Goal: Information Seeking & Learning: Learn about a topic

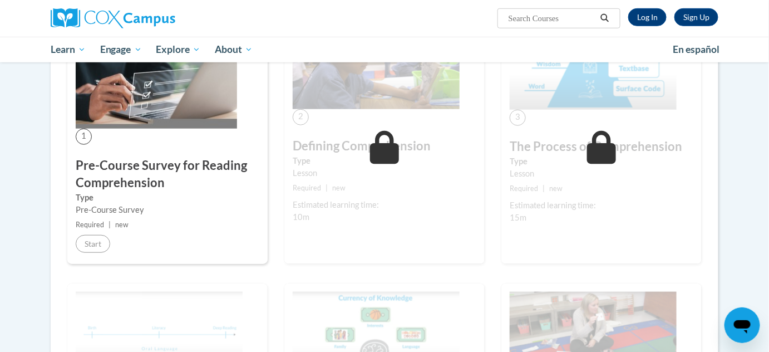
scroll to position [101, 0]
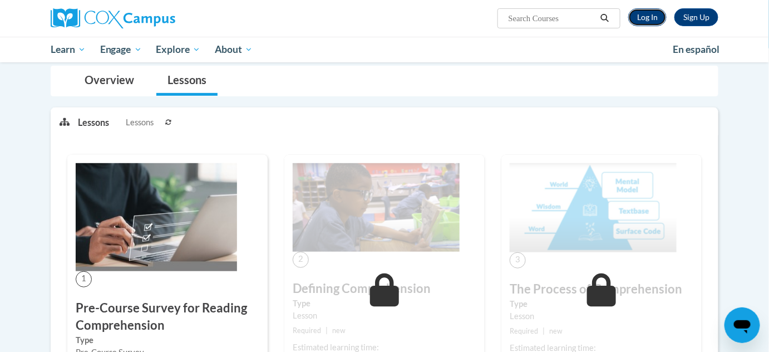
click at [651, 14] on link "Log In" at bounding box center [647, 17] width 38 height 18
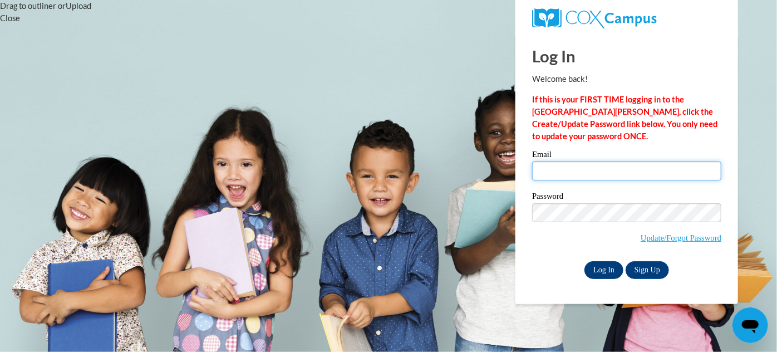
type input "mirnadominguez@floydboe.net"
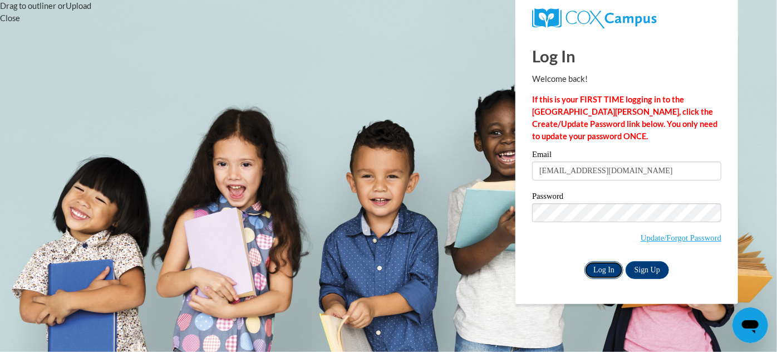
click at [602, 270] on input "Log In" at bounding box center [603, 270] width 39 height 18
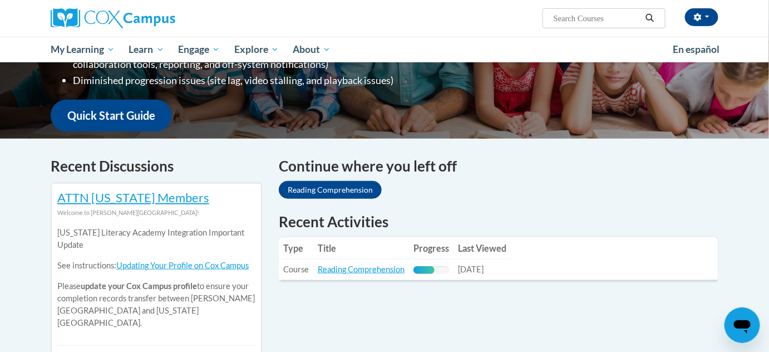
scroll to position [253, 0]
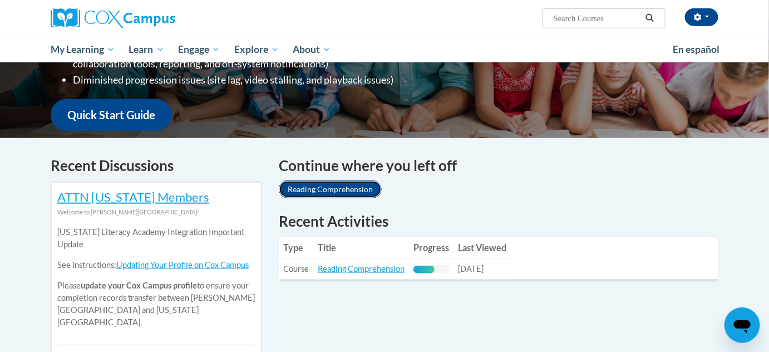
click at [333, 186] on link "Reading Comprehension" at bounding box center [330, 189] width 103 height 18
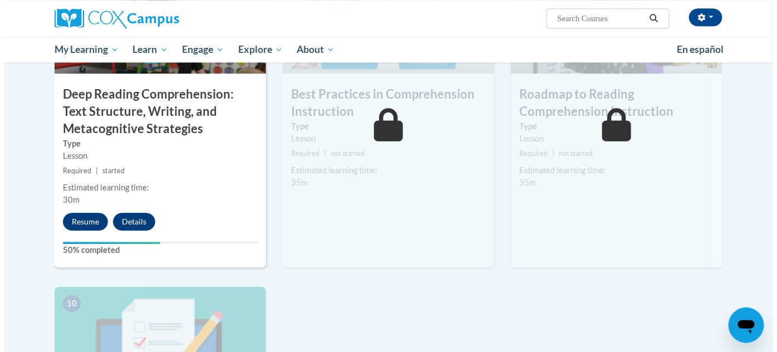
scroll to position [961, 0]
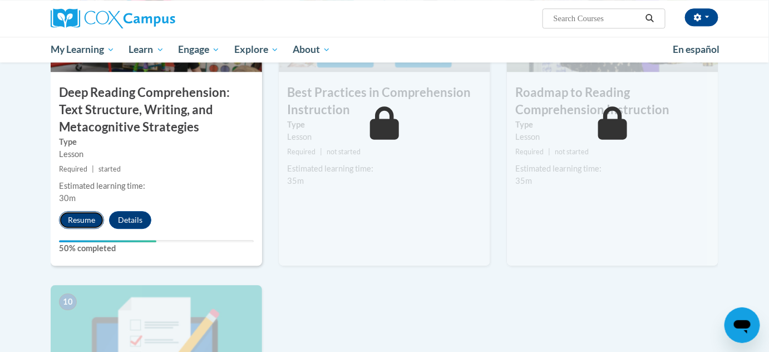
click at [78, 218] on button "Resume" at bounding box center [81, 220] width 45 height 18
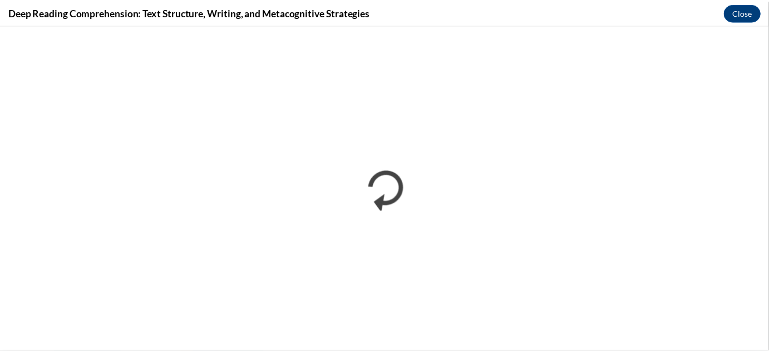
scroll to position [0, 0]
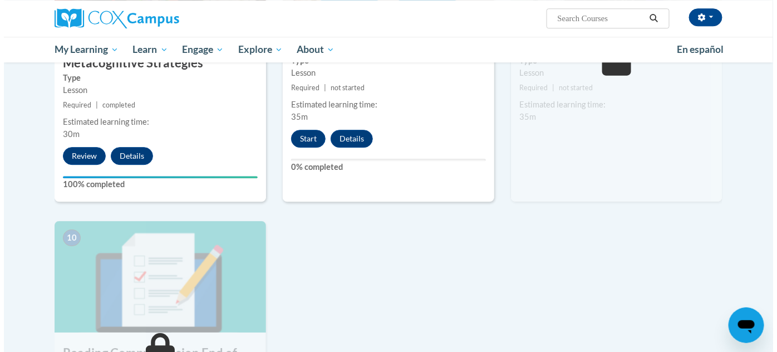
scroll to position [1024, 0]
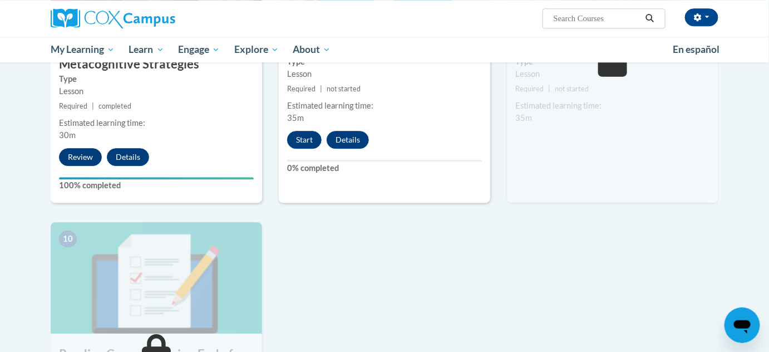
click at [303, 129] on div "8 Best Practices in Comprehension Instruction Type Lesson Required | not starte…" at bounding box center [384, 50] width 211 height 305
click at [302, 141] on button "Start" at bounding box center [304, 140] width 34 height 18
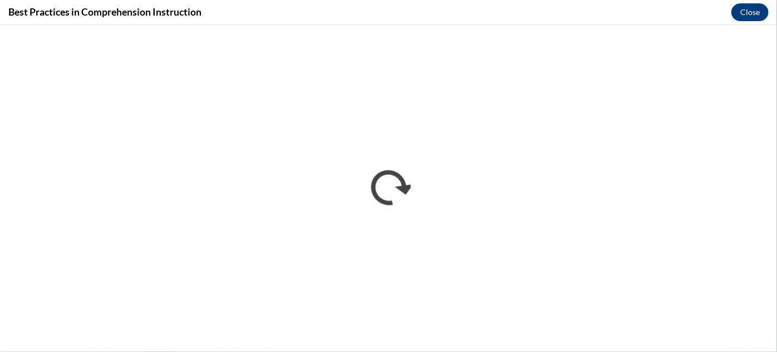
scroll to position [0, 0]
